Goal: Task Accomplishment & Management: Use online tool/utility

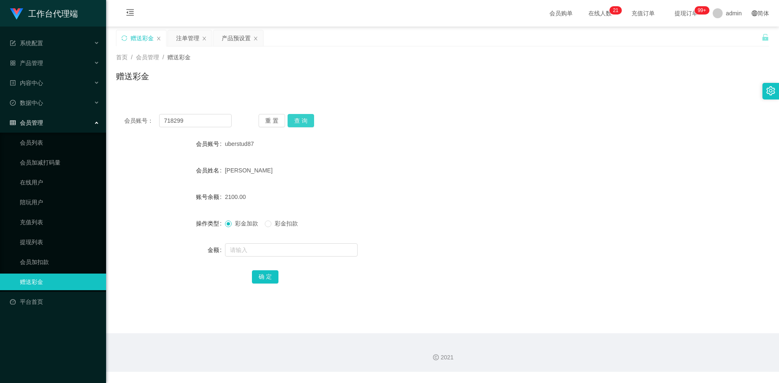
type input "718299"
click at [303, 121] on button "查 询" at bounding box center [300, 120] width 27 height 13
drag, startPoint x: 234, startPoint y: 36, endPoint x: 218, endPoint y: 37, distance: 15.8
click at [234, 36] on div "产品预设置" at bounding box center [236, 38] width 29 height 16
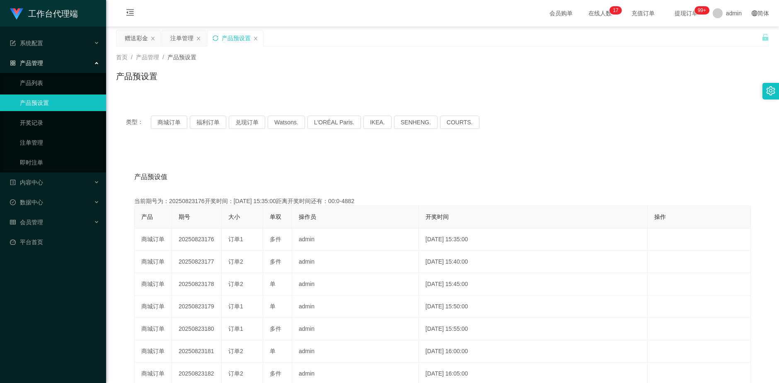
click at [216, 37] on icon "图标: sync" at bounding box center [215, 38] width 6 height 6
click at [185, 41] on div "注单管理" at bounding box center [181, 38] width 23 height 16
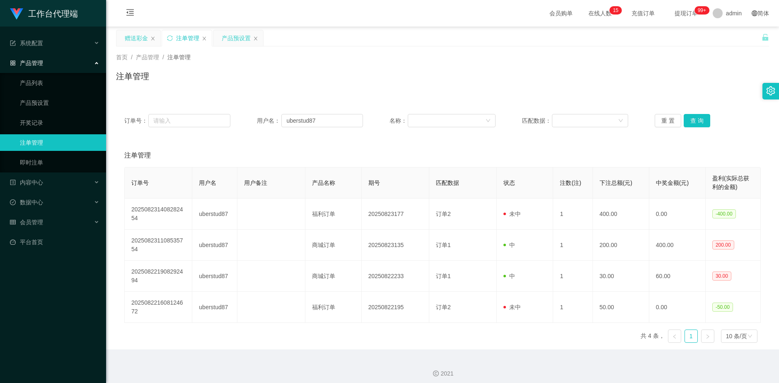
click at [123, 38] on div "赠送彩金" at bounding box center [138, 38] width 44 height 16
click at [141, 39] on div "赠送彩金" at bounding box center [136, 38] width 23 height 16
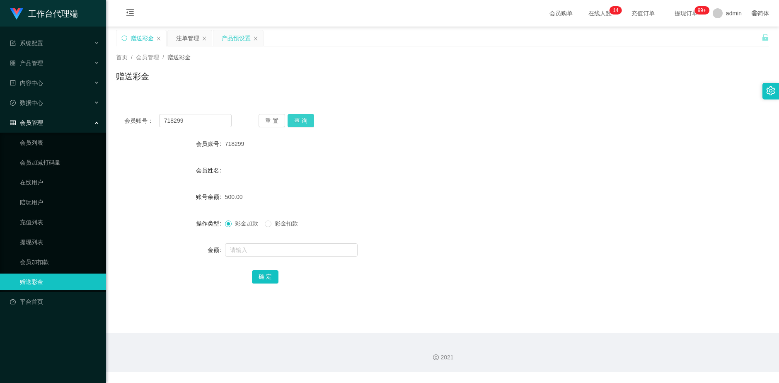
click at [309, 119] on button "查 询" at bounding box center [300, 120] width 27 height 13
drag, startPoint x: 190, startPoint y: 121, endPoint x: 152, endPoint y: 121, distance: 38.1
click at [152, 121] on div "会员账号： 718299" at bounding box center [177, 120] width 107 height 13
drag, startPoint x: 178, startPoint y: 34, endPoint x: 285, endPoint y: 95, distance: 123.1
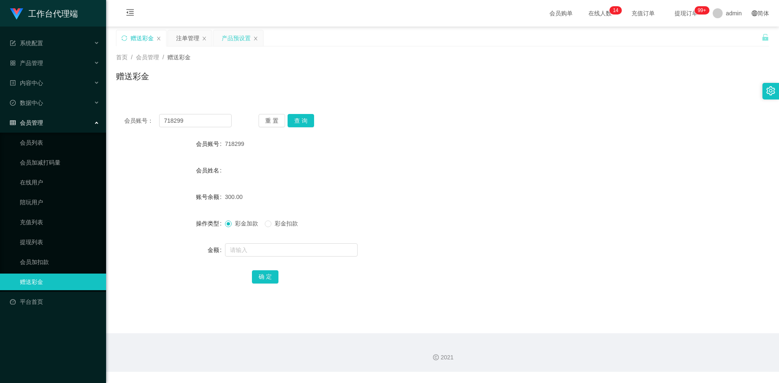
click at [178, 34] on div "注单管理" at bounding box center [187, 38] width 23 height 16
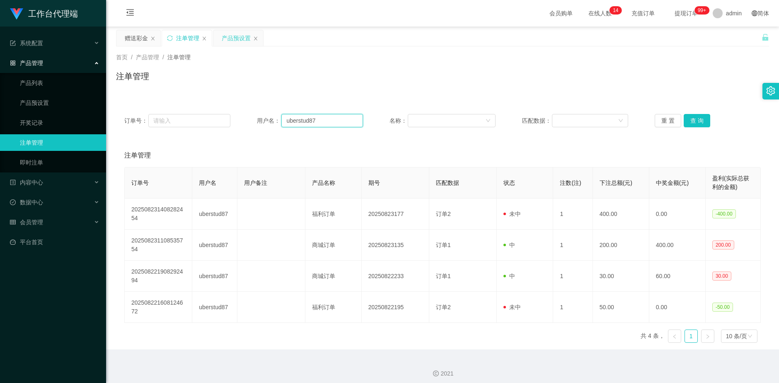
drag, startPoint x: 313, startPoint y: 118, endPoint x: 268, endPoint y: 120, distance: 44.3
click at [257, 118] on div "用户名： uberstud87" at bounding box center [310, 120] width 106 height 13
paste input "718299"
type input "718299"
click at [692, 119] on button "查 询" at bounding box center [696, 120] width 27 height 13
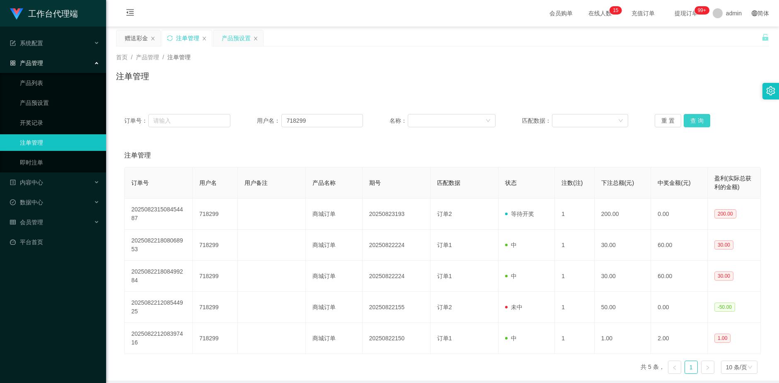
drag, startPoint x: 694, startPoint y: 119, endPoint x: 703, endPoint y: 125, distance: 11.0
click at [695, 120] on button "查 询" at bounding box center [696, 120] width 27 height 13
click at [133, 37] on div "赠送彩金" at bounding box center [136, 38] width 23 height 16
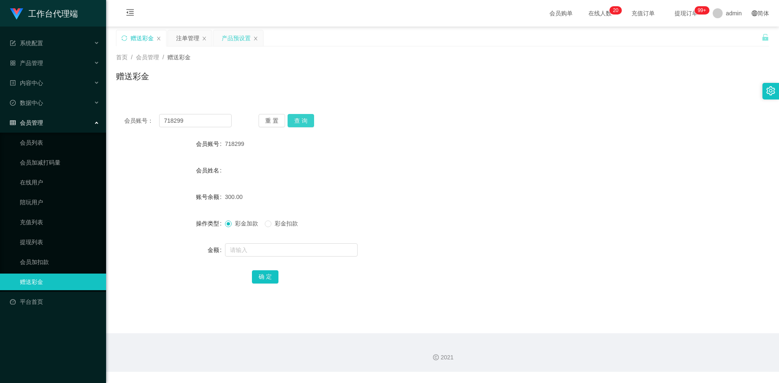
click at [302, 121] on button "查 询" at bounding box center [300, 120] width 27 height 13
click at [302, 121] on button "查 询" at bounding box center [305, 120] width 36 height 13
click at [300, 115] on button "查 询" at bounding box center [300, 120] width 27 height 13
click at [128, 36] on div "赠送彩金" at bounding box center [141, 38] width 50 height 16
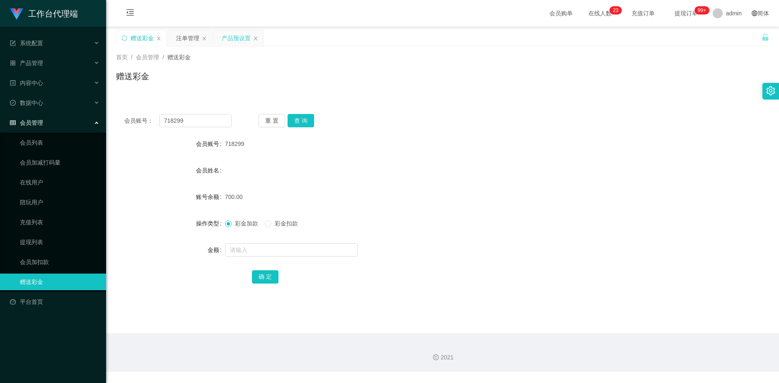
drag, startPoint x: 232, startPoint y: 35, endPoint x: 228, endPoint y: 37, distance: 4.3
click at [232, 35] on div "产品预设置" at bounding box center [236, 38] width 29 height 16
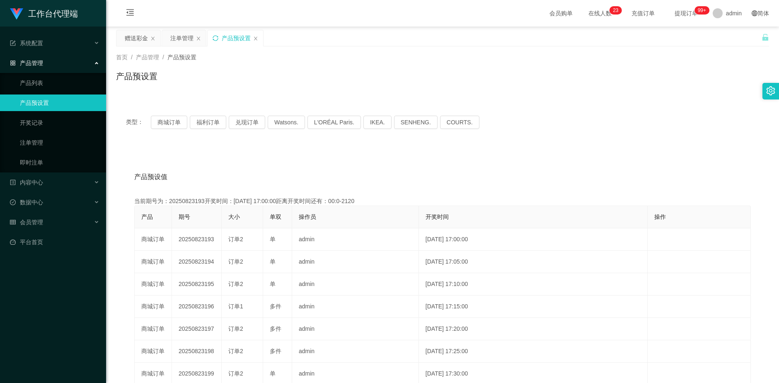
click at [215, 37] on icon "图标: sync" at bounding box center [215, 38] width 6 height 6
click at [246, 121] on button "兑现订单" at bounding box center [247, 122] width 36 height 13
